Goal: Information Seeking & Learning: Learn about a topic

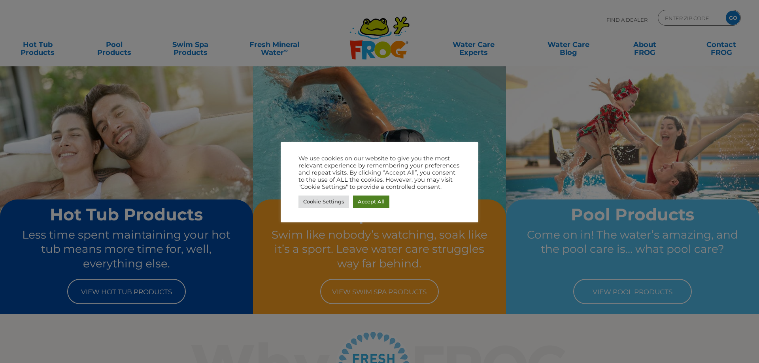
click at [377, 201] on link "Accept All" at bounding box center [371, 202] width 36 height 12
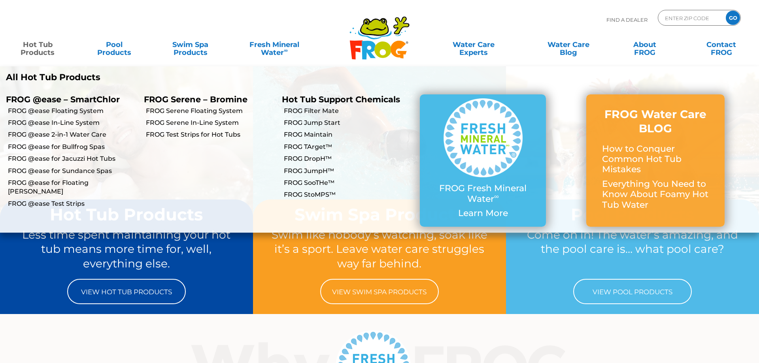
click at [27, 48] on link "Hot Tub Products" at bounding box center [37, 45] width 59 height 16
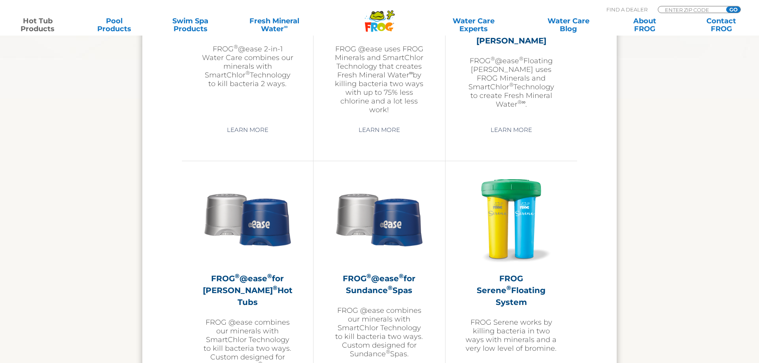
scroll to position [1371, 0]
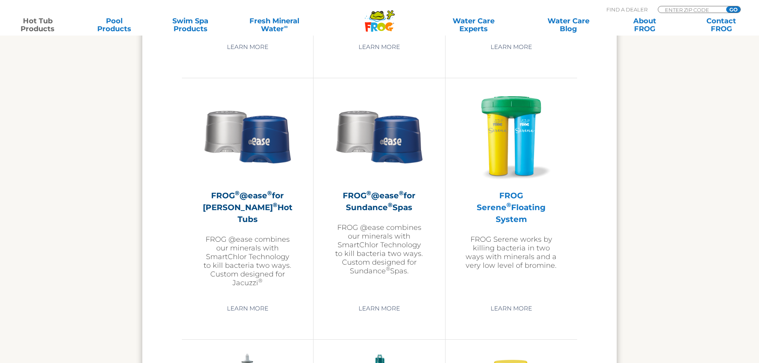
click at [523, 143] on img at bounding box center [511, 136] width 92 height 92
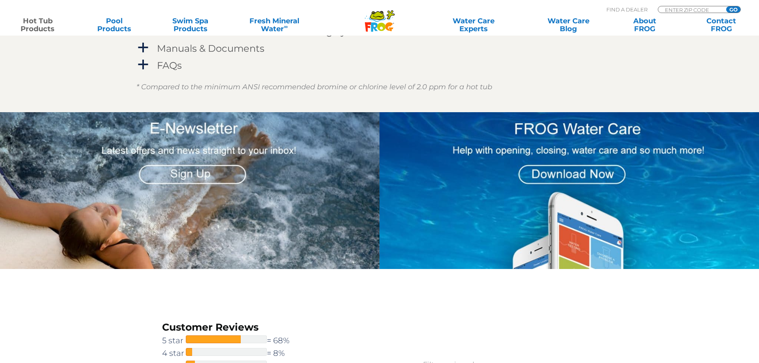
scroll to position [645, 0]
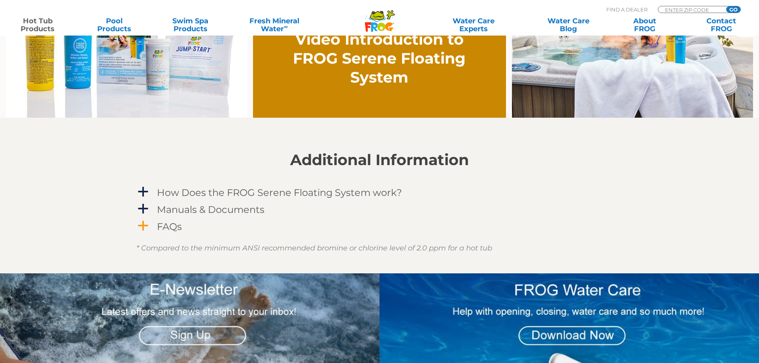
click at [147, 227] on span "a" at bounding box center [143, 226] width 12 height 12
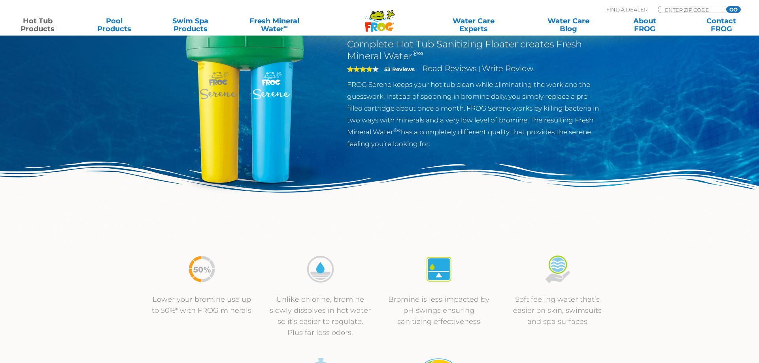
scroll to position [0, 0]
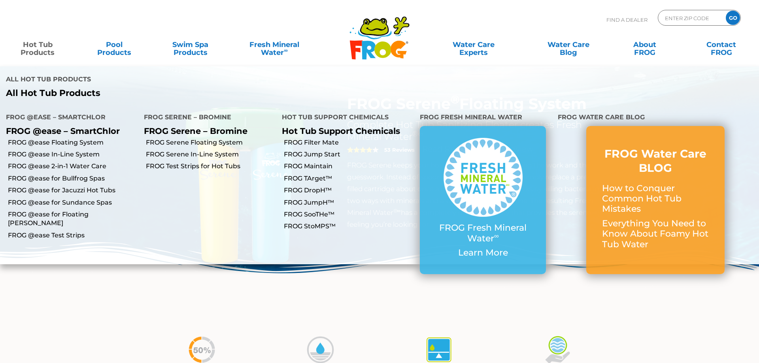
click at [35, 51] on link "Hot Tub Products" at bounding box center [37, 45] width 59 height 16
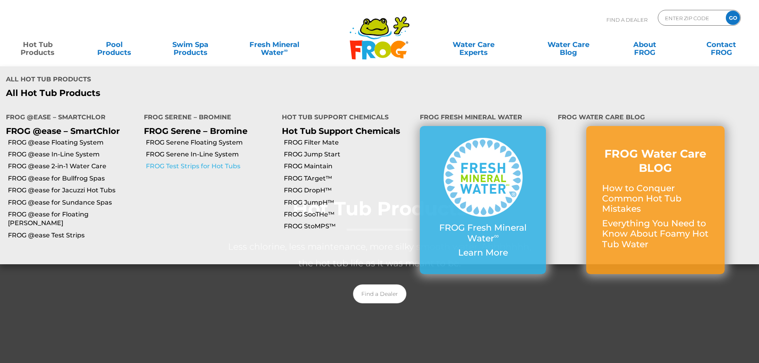
click at [196, 162] on link "FROG Test Strips for Hot Tubs" at bounding box center [211, 166] width 130 height 9
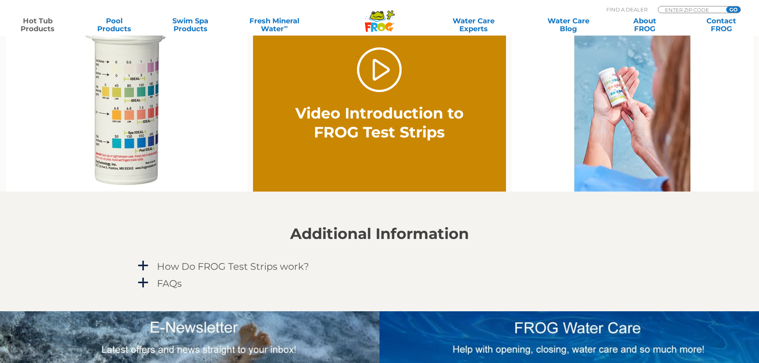
scroll to position [605, 0]
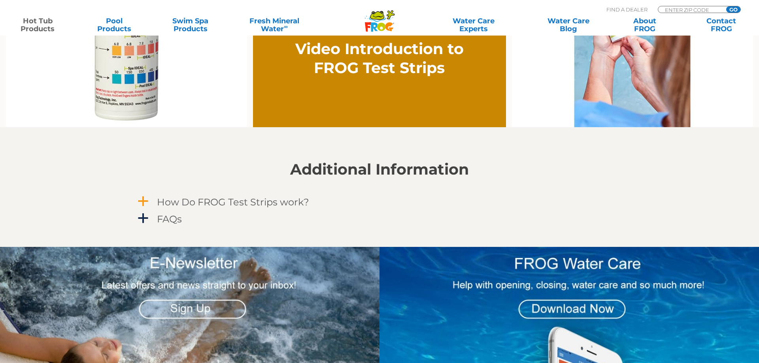
click at [186, 202] on h4 "How Do FROG Test Strips work?" at bounding box center [233, 202] width 152 height 11
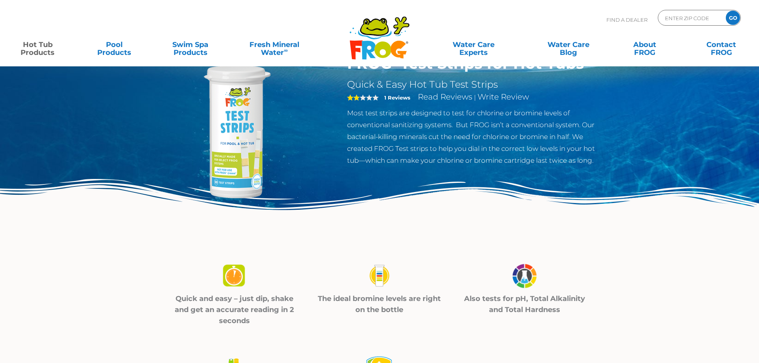
scroll to position [0, 0]
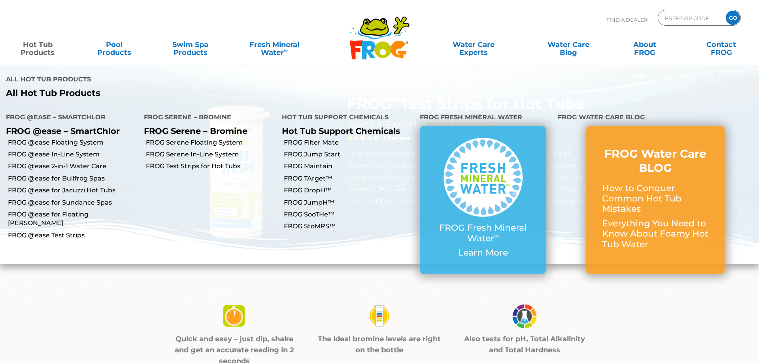
click at [44, 51] on link "Hot Tub Products" at bounding box center [37, 45] width 59 height 16
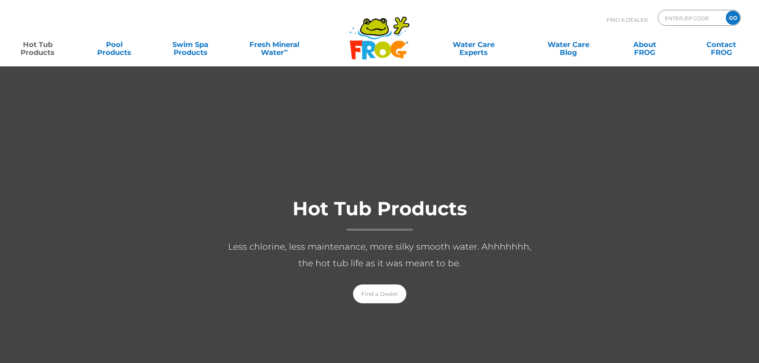
click at [44, 51] on link "Hot Tub Products" at bounding box center [37, 45] width 59 height 16
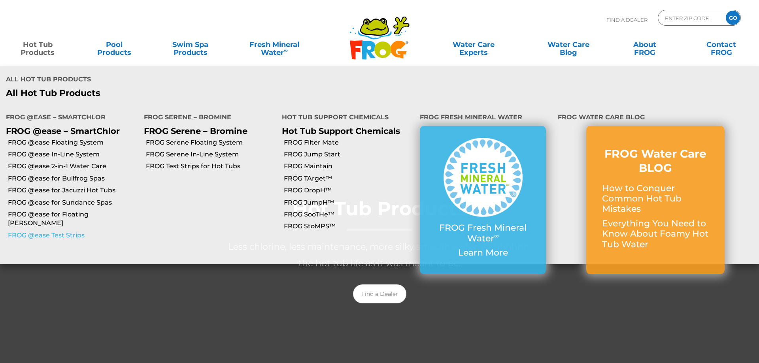
click at [59, 231] on link "FROG @ease Test Strips" at bounding box center [73, 235] width 130 height 9
